Goal: Information Seeking & Learning: Learn about a topic

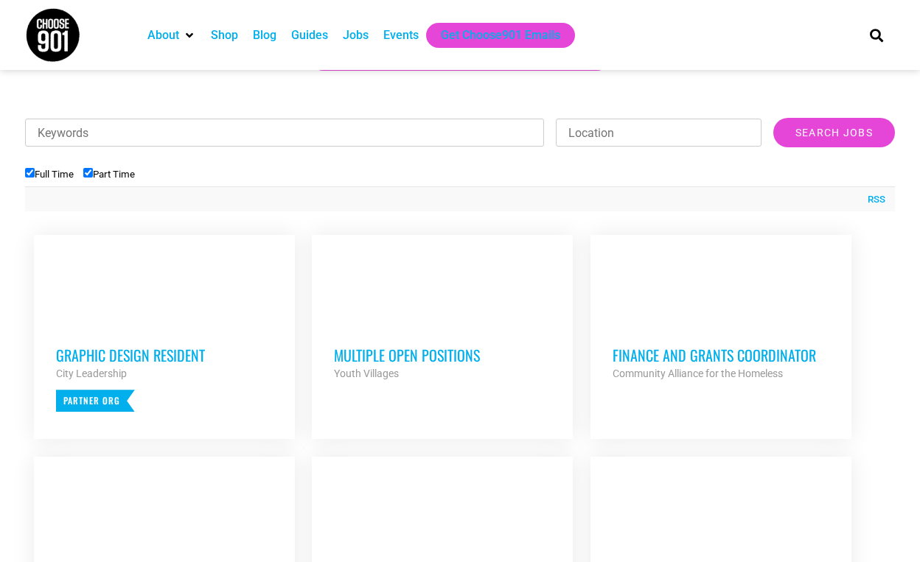
scroll to position [394, 0]
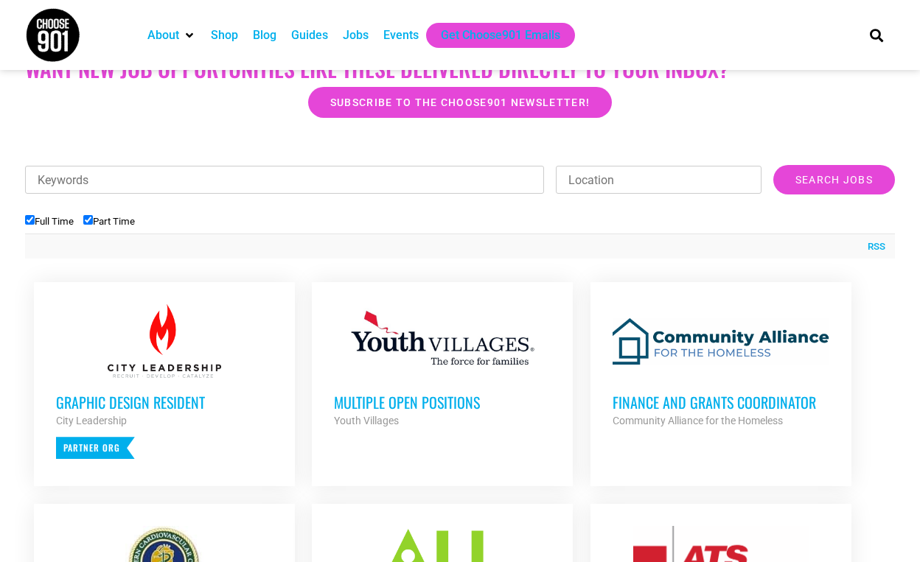
click at [91, 218] on input "Part Time" at bounding box center [88, 220] width 10 height 10
checkbox input "false"
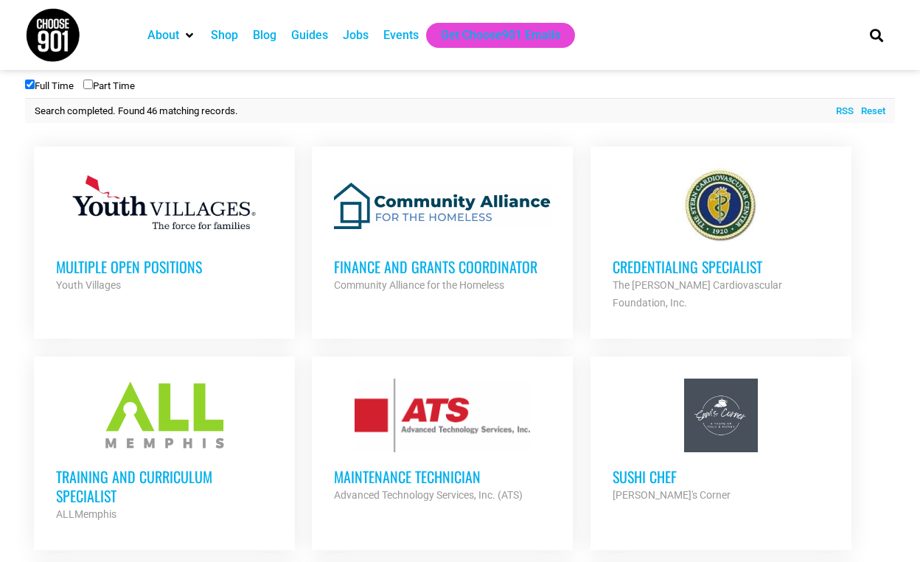
scroll to position [534, 0]
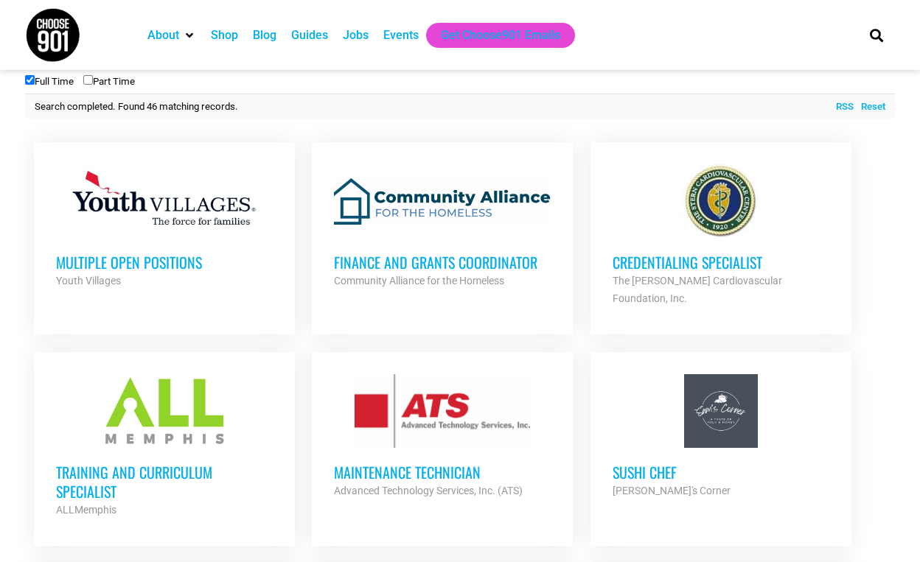
click at [359, 263] on h3 "Finance and Grants Coordinator" at bounding box center [442, 262] width 217 height 19
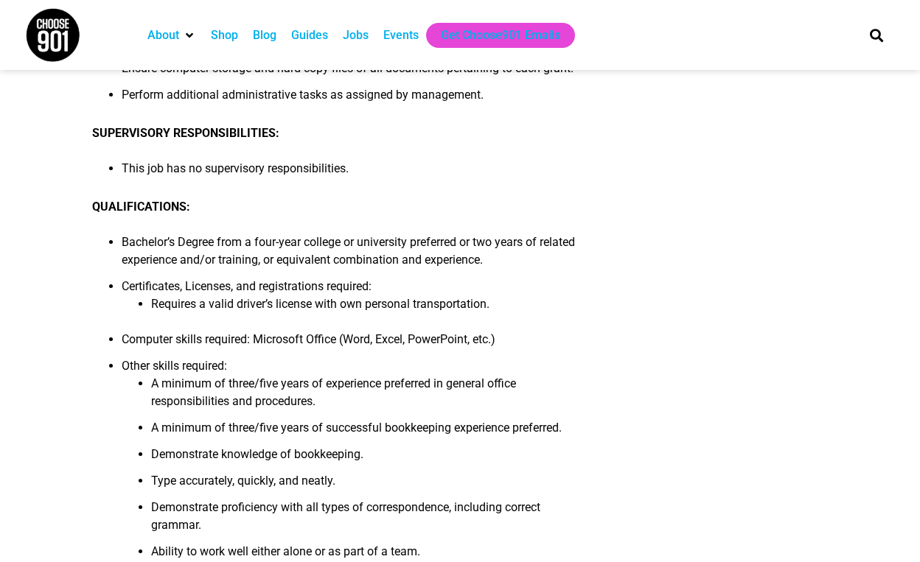
scroll to position [683, 0]
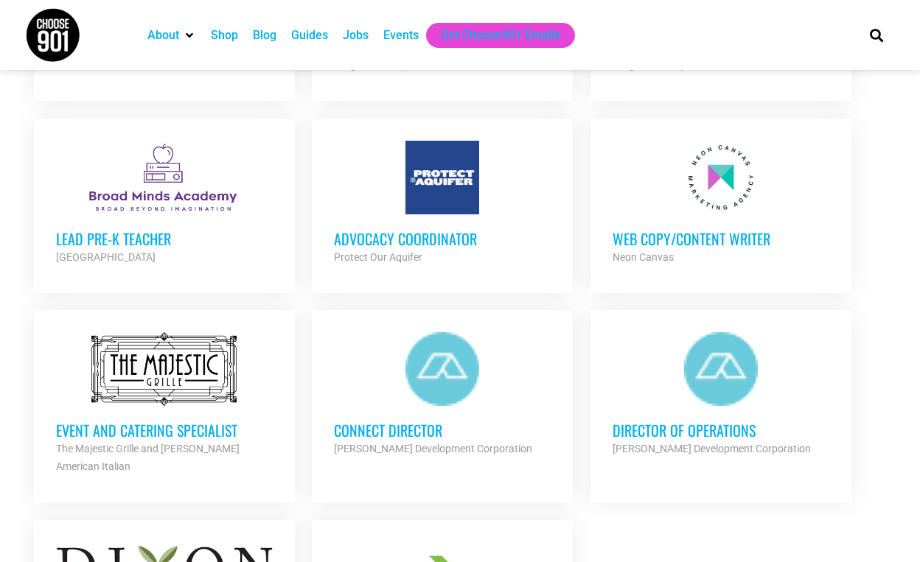
scroll to position [1404, 0]
